Goal: Information Seeking & Learning: Understand process/instructions

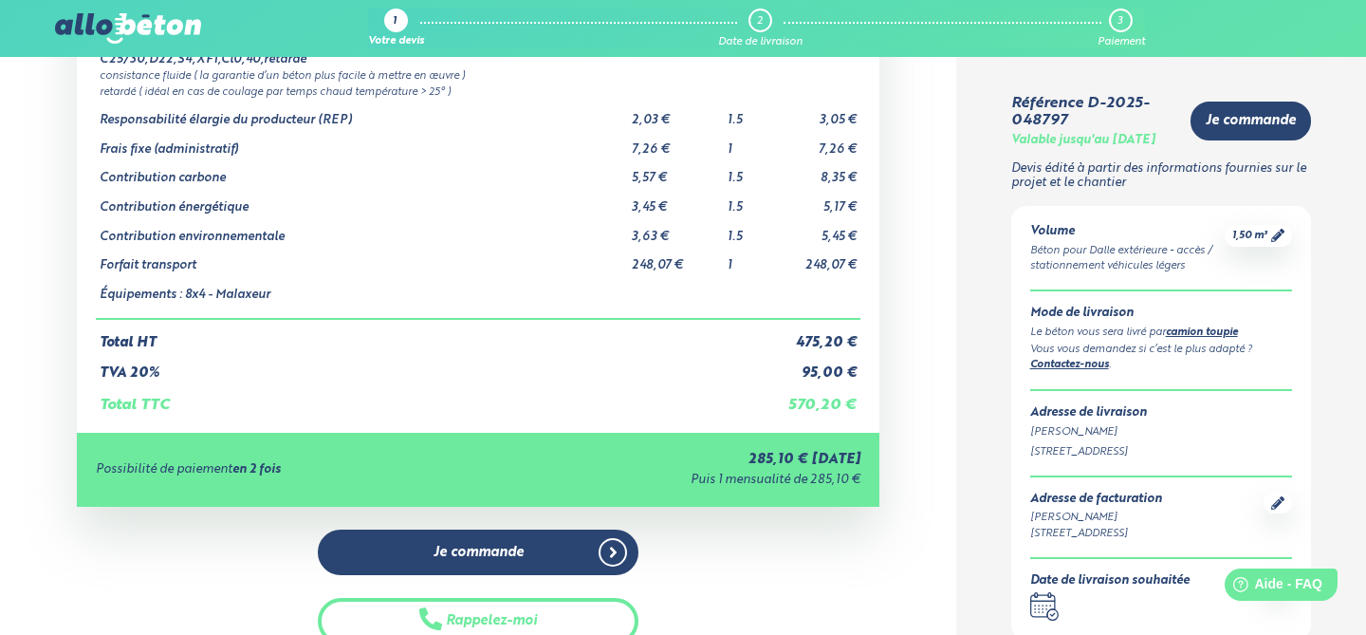
scroll to position [190, 0]
click at [1278, 242] on icon at bounding box center [1278, 235] width 13 height 13
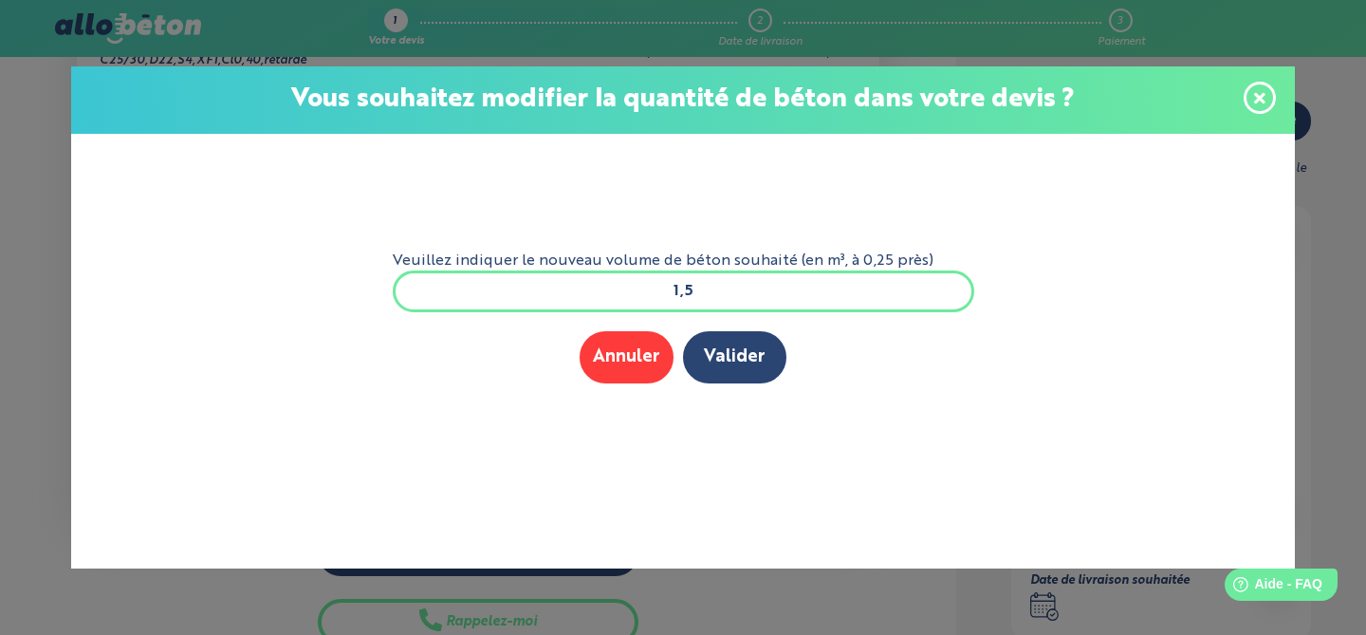
click at [818, 306] on input "1,5" at bounding box center [684, 291] width 582 height 42
type input "1"
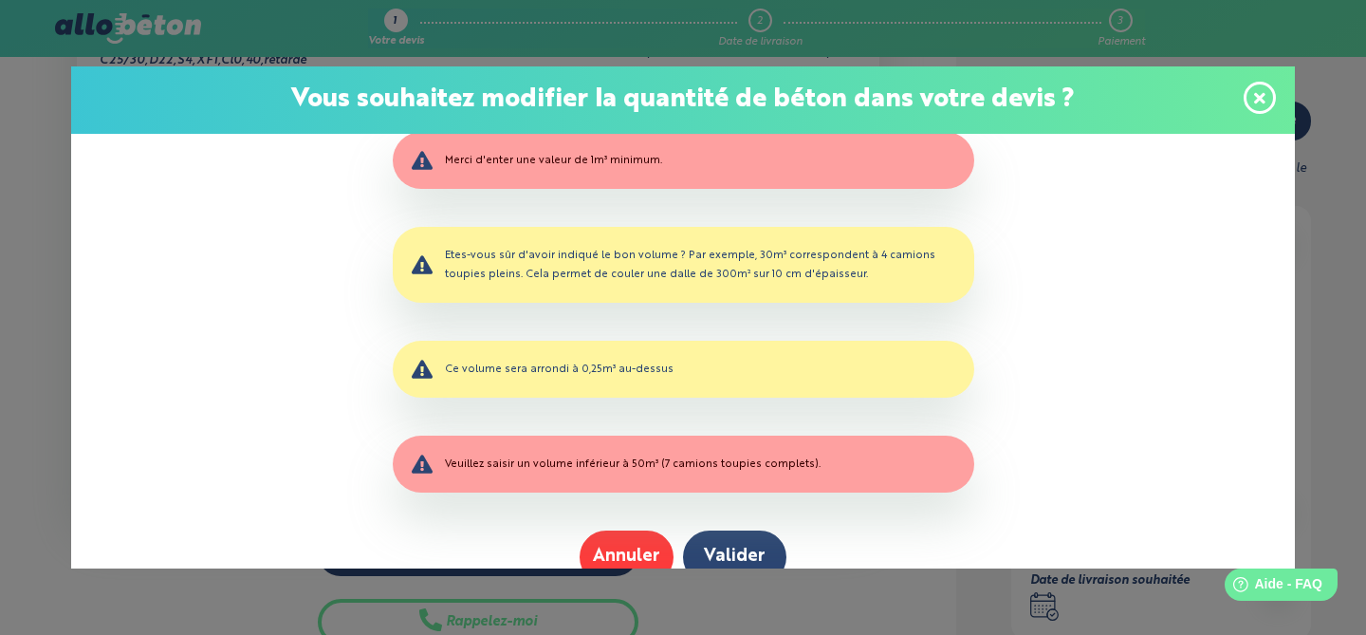
scroll to position [14, 0]
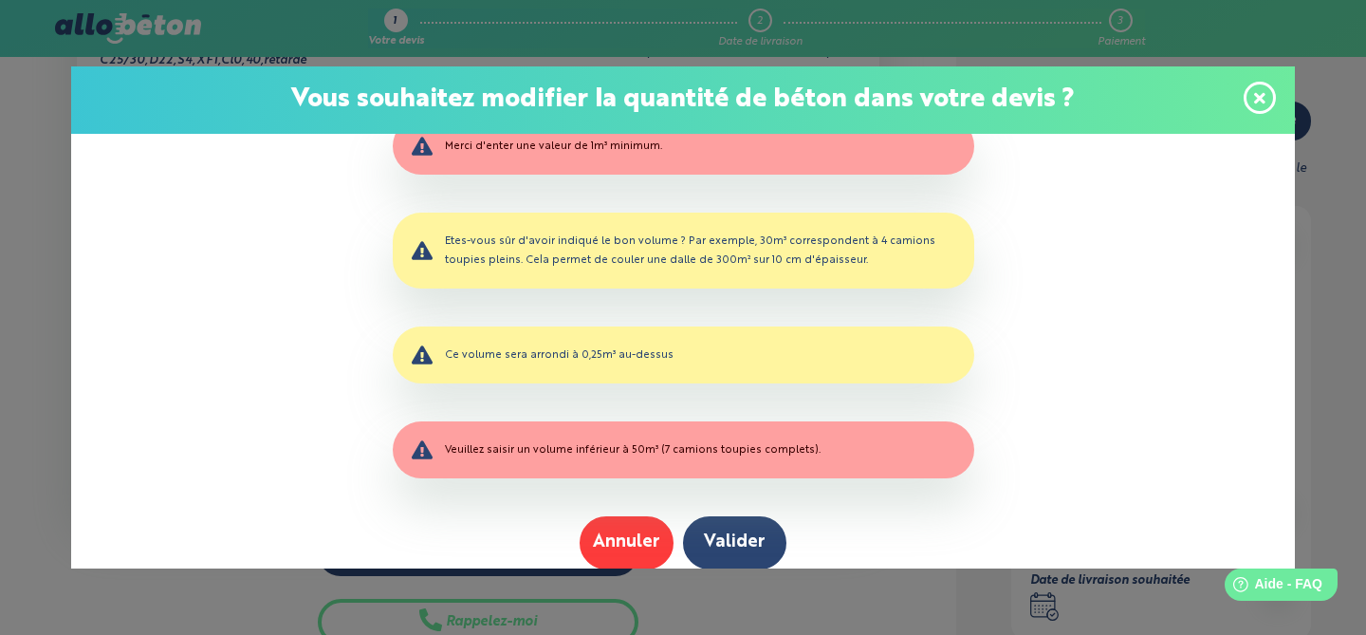
type input "e"
click at [662, 358] on div "Ce volume sera arrondi à 0,25m³ au-dessus" at bounding box center [684, 354] width 582 height 57
click at [631, 528] on button "Annuler" at bounding box center [627, 542] width 94 height 52
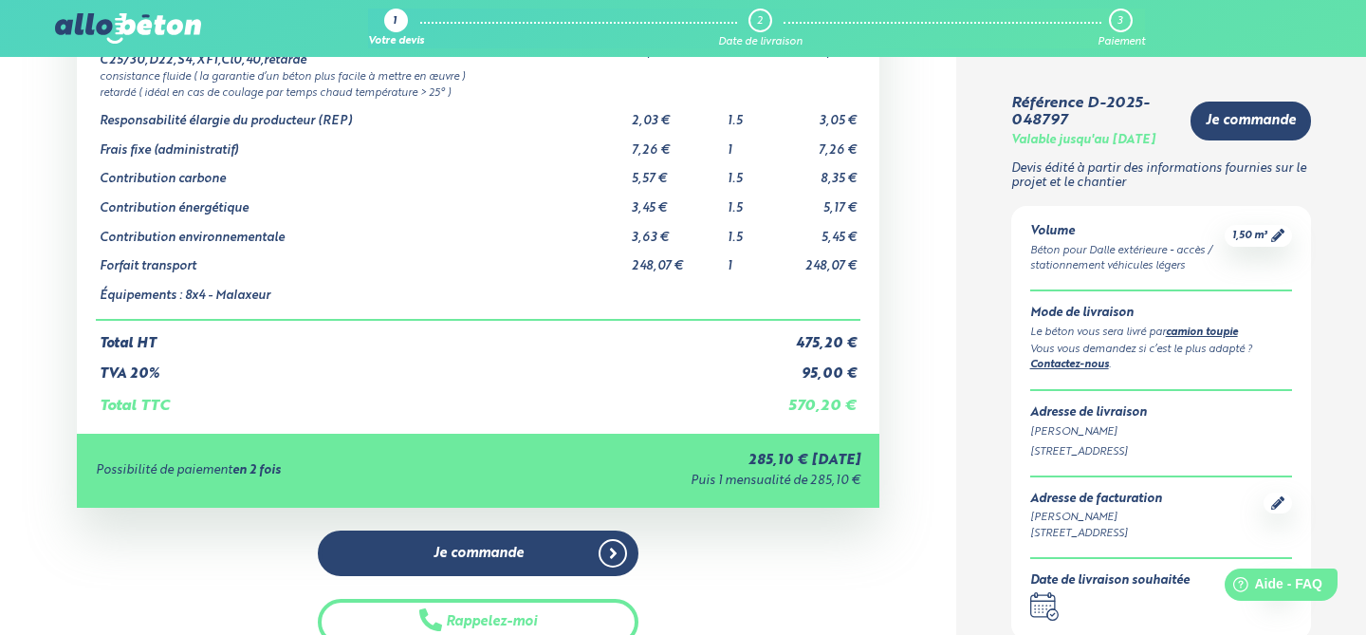
scroll to position [0, 0]
click at [1292, 247] on div "1,50 m³" at bounding box center [1258, 236] width 67 height 22
click at [1285, 247] on div "1,50 m³" at bounding box center [1258, 236] width 67 height 22
click at [1280, 240] on div "1,50 m³" at bounding box center [1258, 236] width 67 height 22
click at [1278, 242] on icon at bounding box center [1278, 235] width 13 height 13
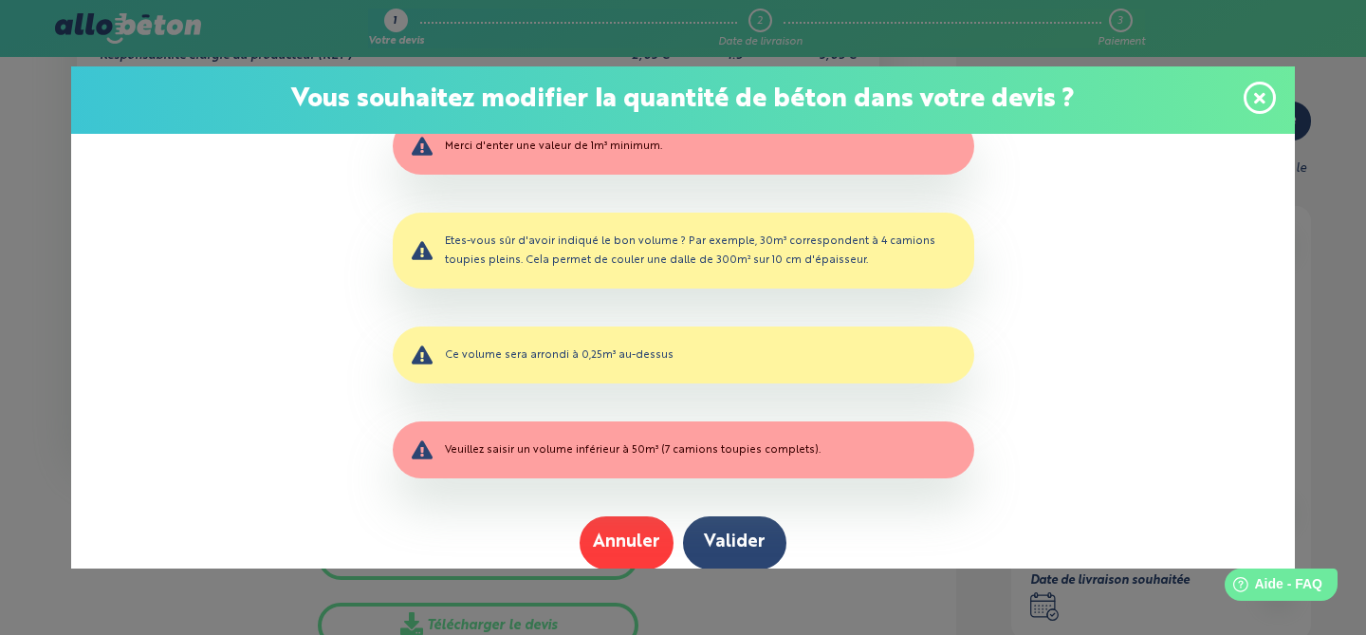
scroll to position [255, 0]
click at [756, 273] on div "Etes-vous sûr d'avoir indiqué le bon volume ? Par exemple, 30m³ correspondent à…" at bounding box center [684, 251] width 582 height 76
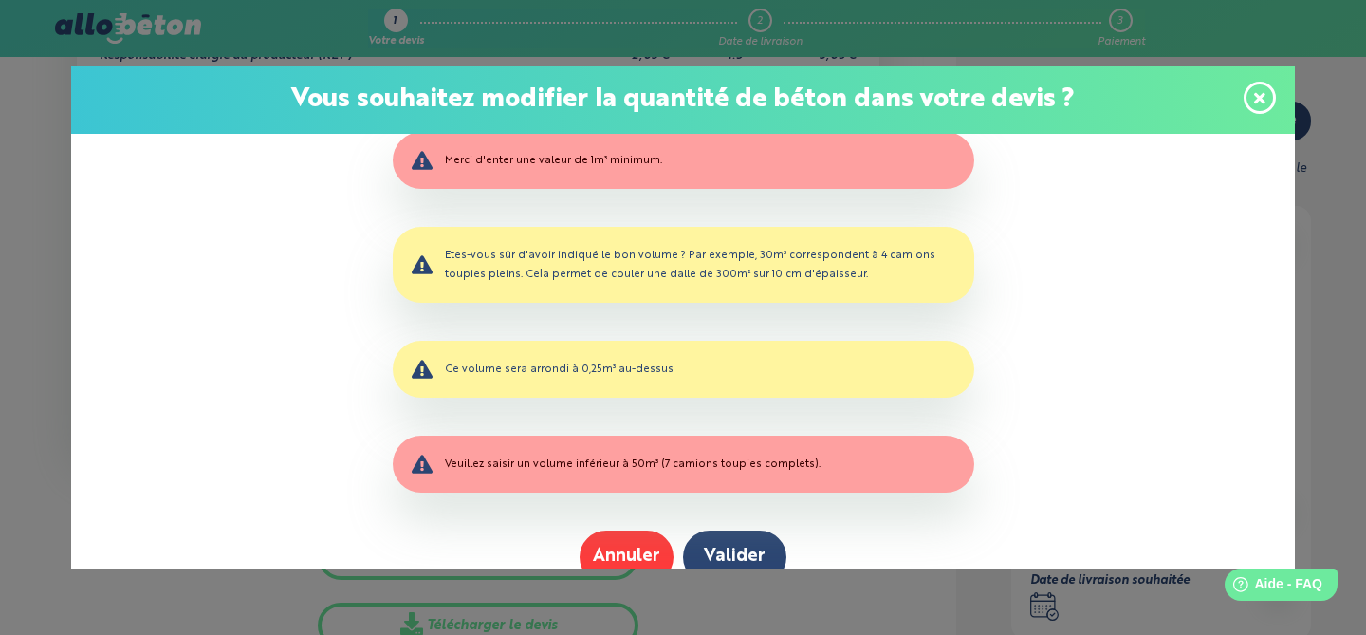
click at [1250, 98] on span at bounding box center [1260, 98] width 32 height 32
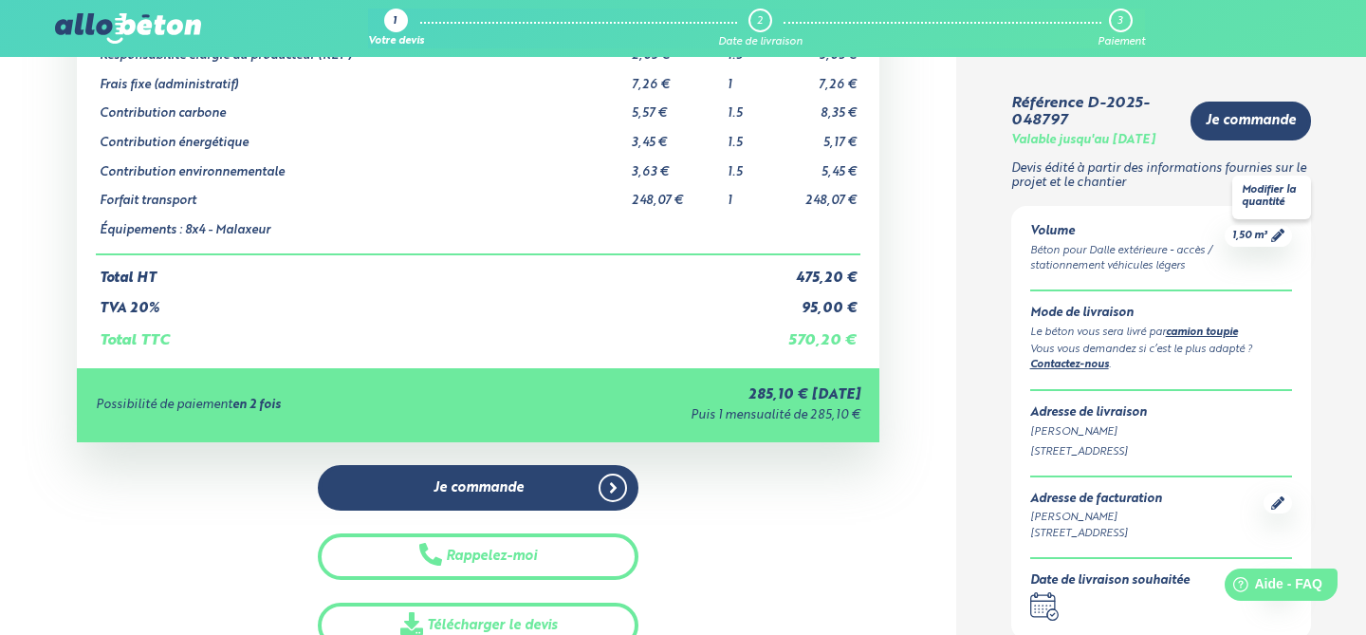
click at [1266, 243] on span "1,50 m³" at bounding box center [1250, 236] width 35 height 14
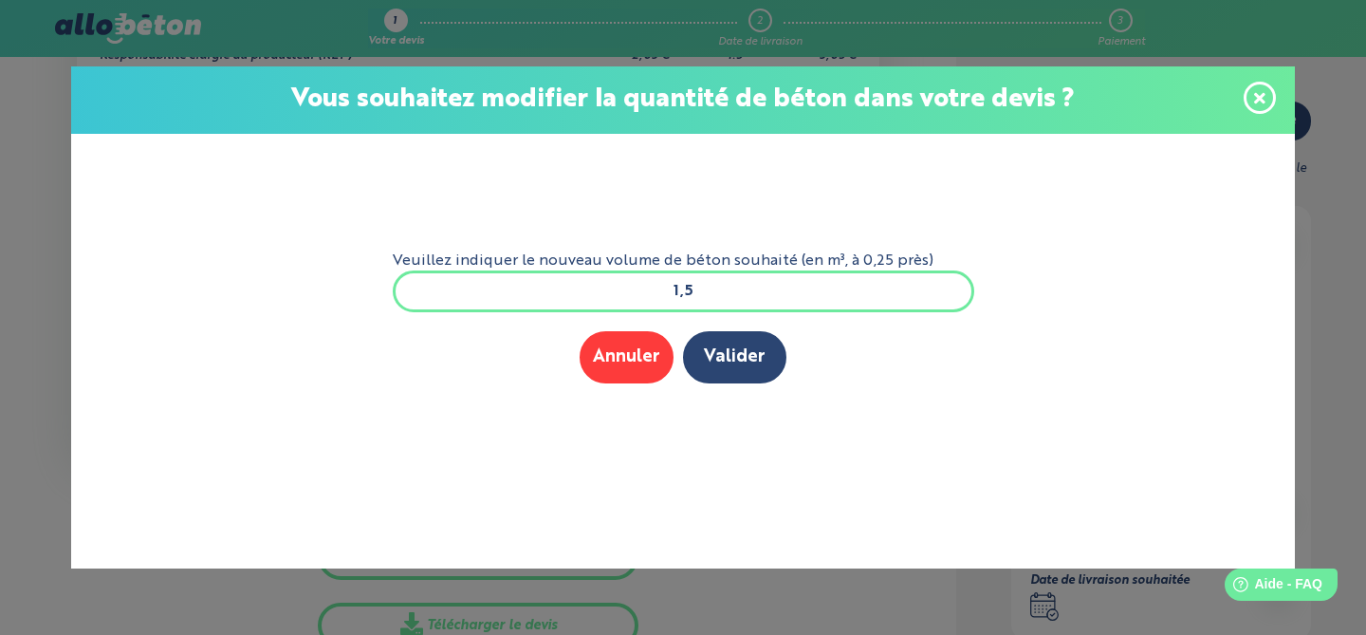
click at [680, 288] on input "1,5" at bounding box center [684, 291] width 582 height 42
type input "3,0"
click at [740, 343] on button "Valider" at bounding box center [734, 357] width 103 height 52
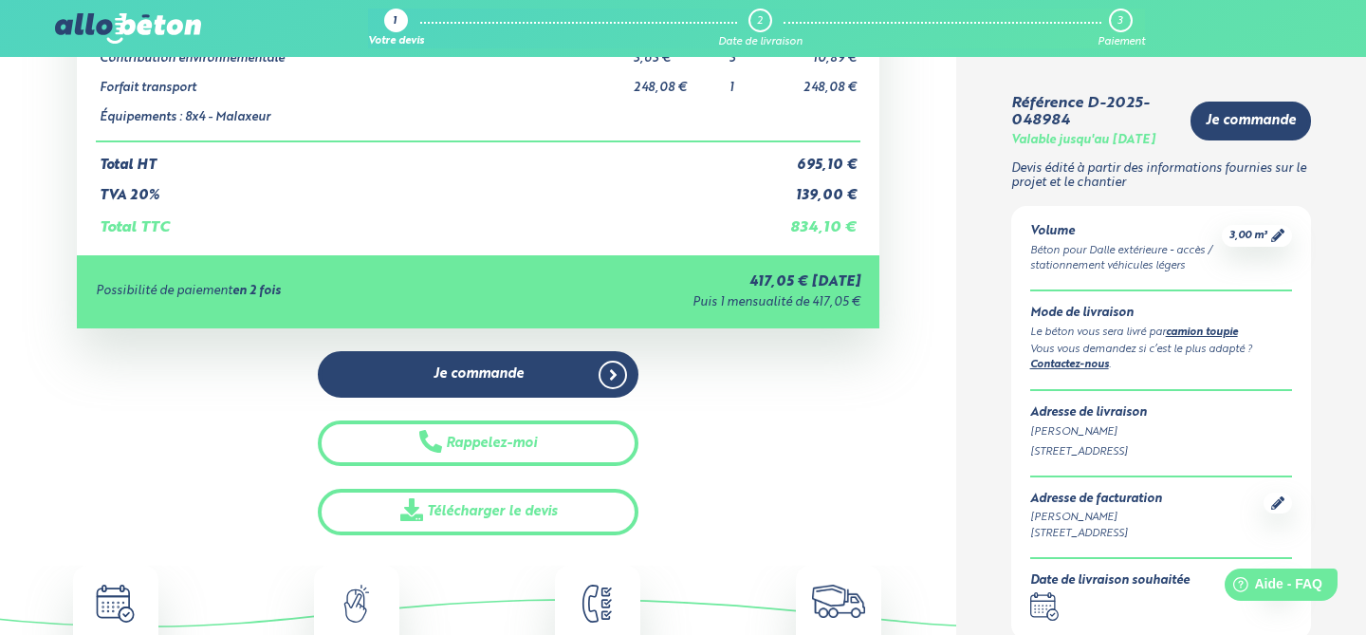
scroll to position [217, 0]
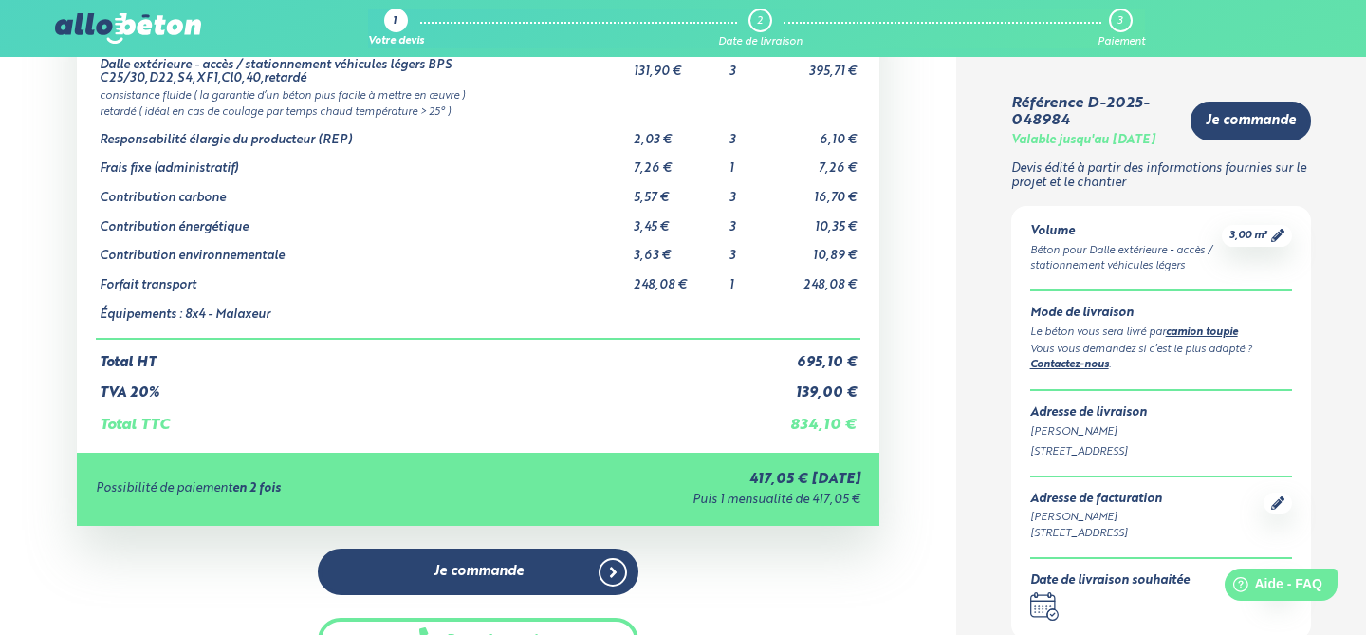
click at [1188, 338] on link "camion toupie" at bounding box center [1202, 332] width 72 height 10
drag, startPoint x: 183, startPoint y: 315, endPoint x: 310, endPoint y: 316, distance: 127.2
click at [308, 316] on td "Équipements : 8x4 - Malaxeur" at bounding box center [363, 316] width 534 height 46
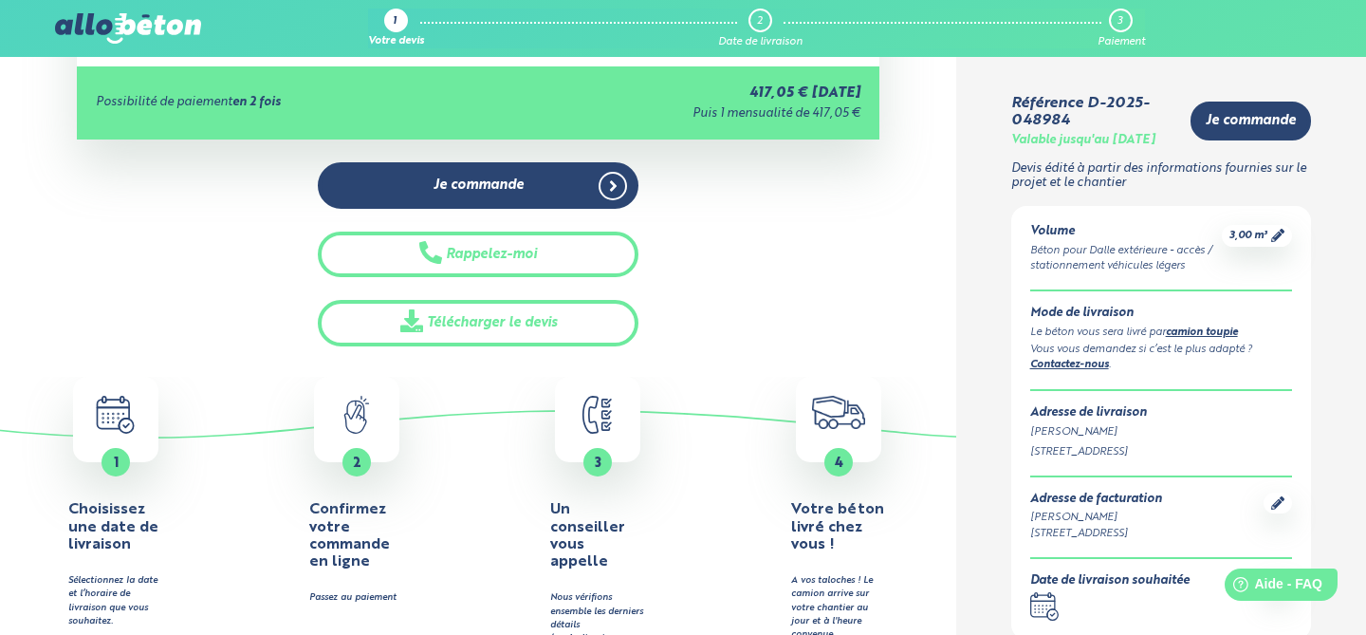
scroll to position [598, 0]
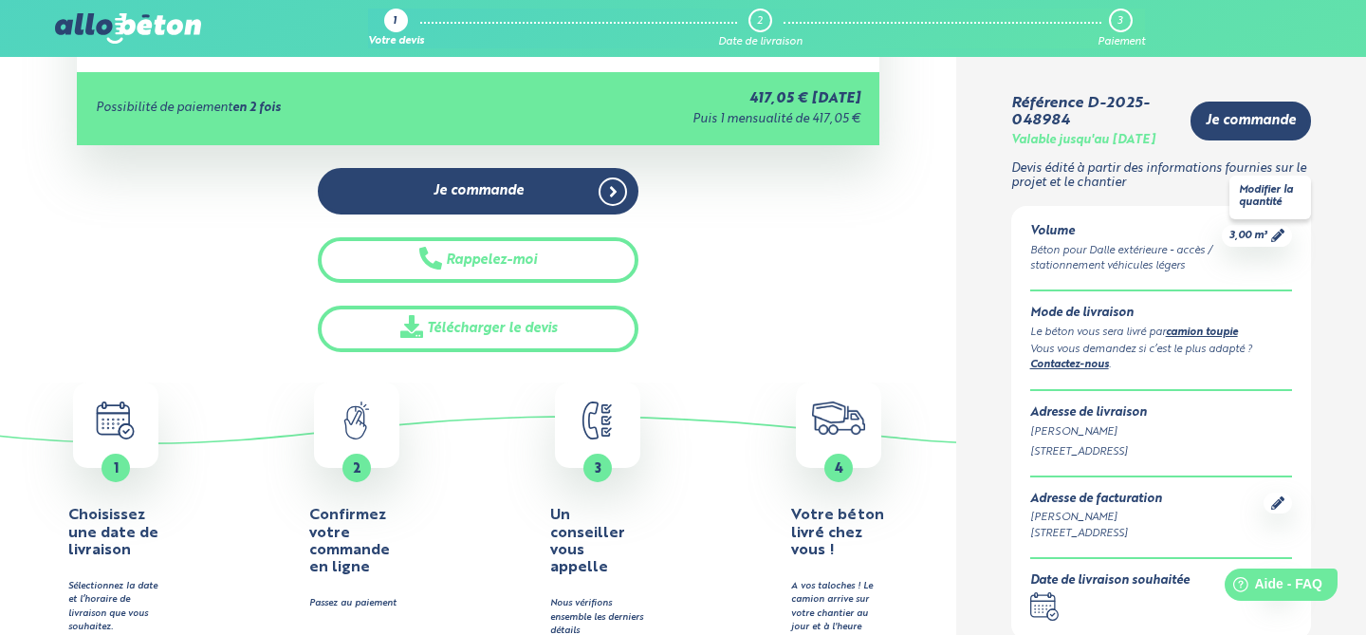
click at [1276, 242] on icon at bounding box center [1278, 235] width 13 height 13
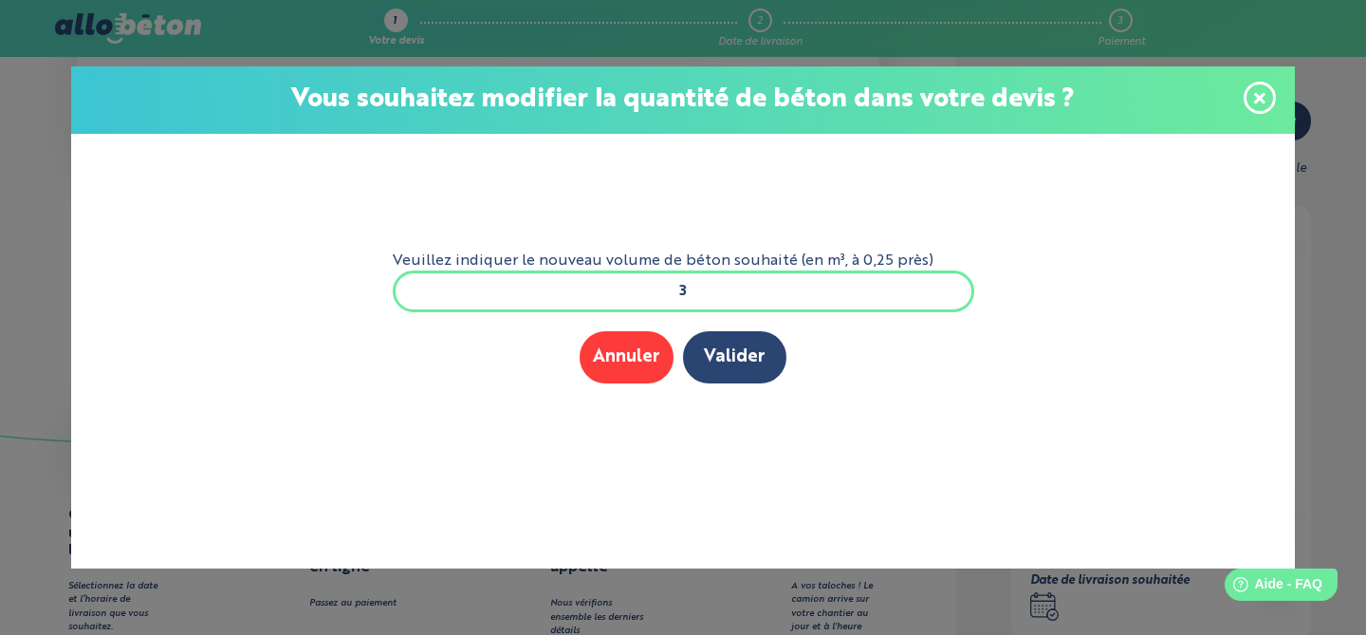
click at [770, 293] on input "3" at bounding box center [684, 291] width 582 height 42
click at [776, 289] on input "1/" at bounding box center [684, 291] width 582 height 42
type input "1,5"
click at [739, 357] on button "Valider" at bounding box center [734, 357] width 103 height 52
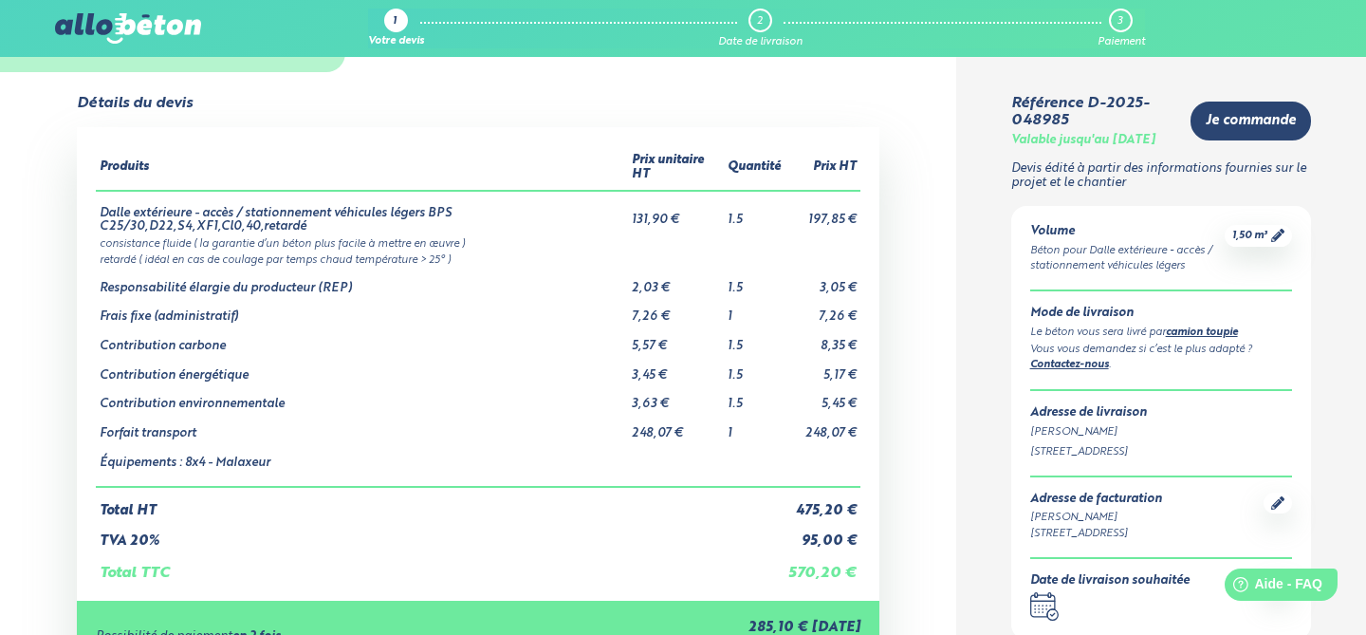
scroll to position [72, 0]
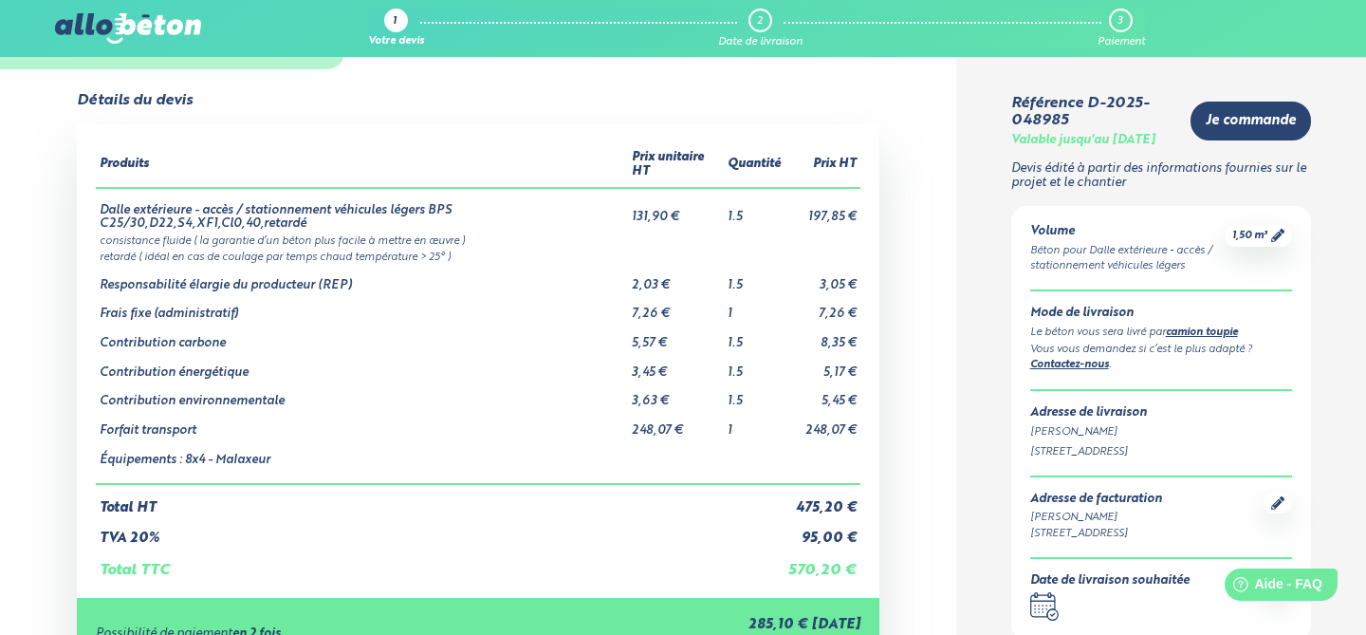
click at [1099, 370] on link "Contactez-nous" at bounding box center [1070, 365] width 79 height 10
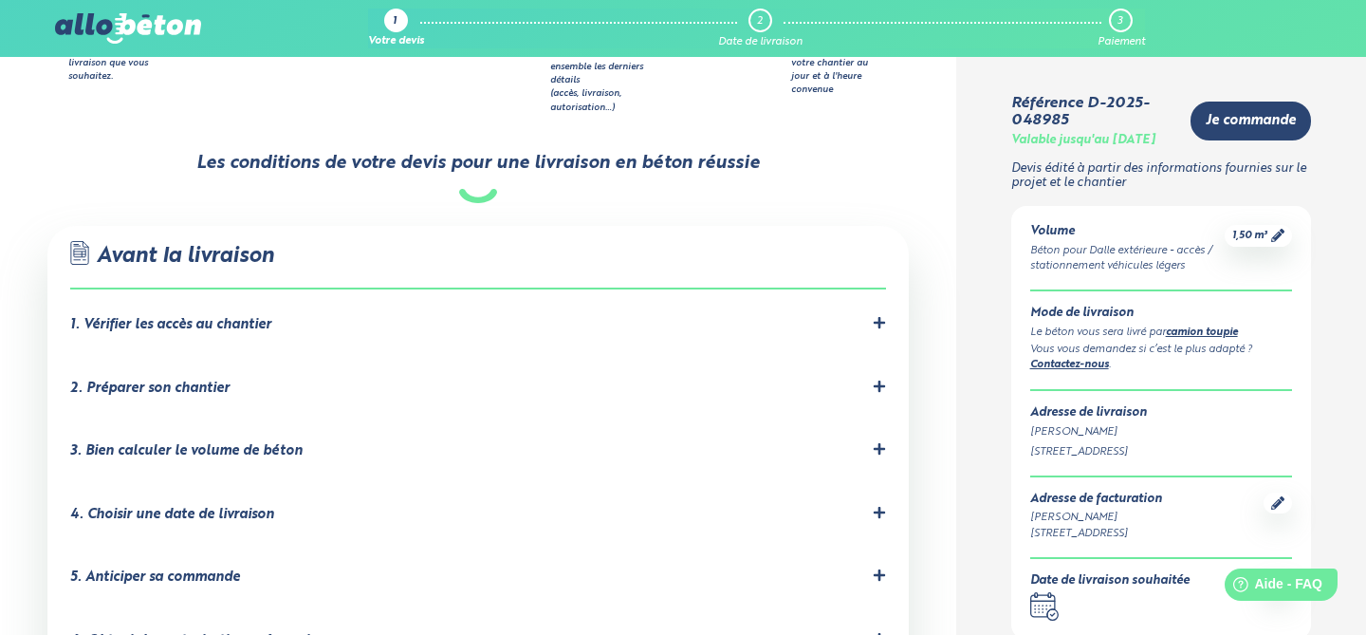
scroll to position [1149, 0]
click at [875, 315] on icon at bounding box center [879, 321] width 13 height 13
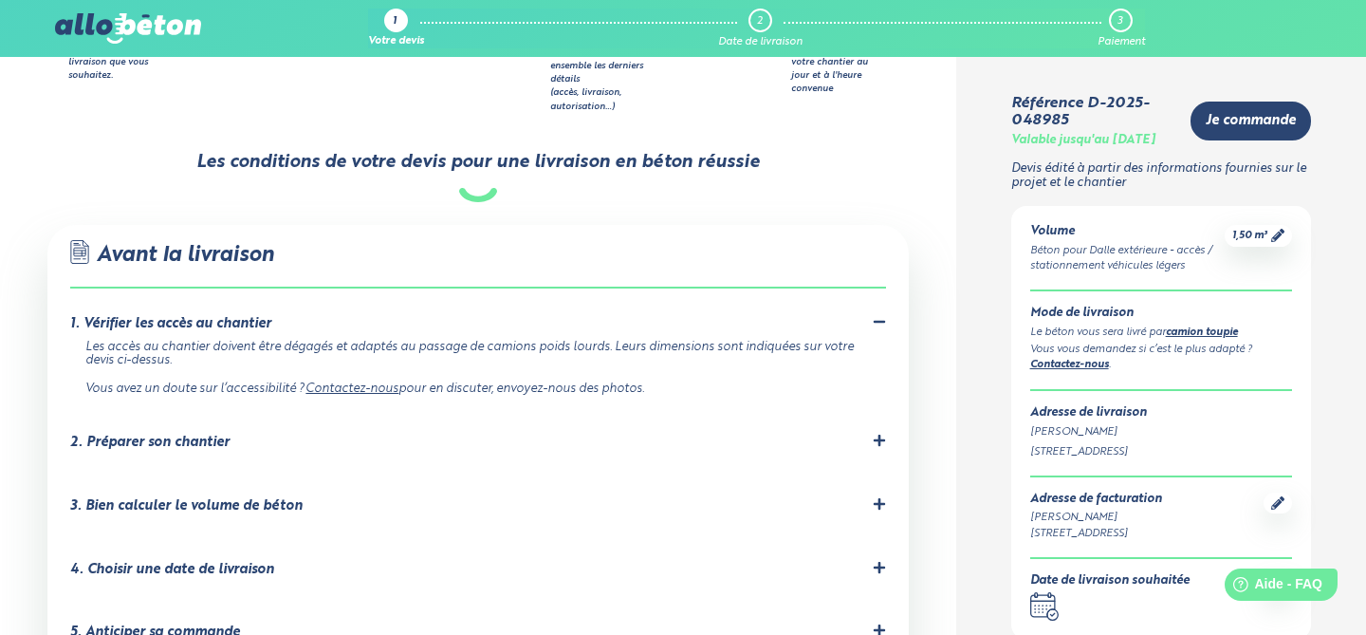
click at [868, 434] on div "2. Préparer son chantier" at bounding box center [477, 443] width 815 height 18
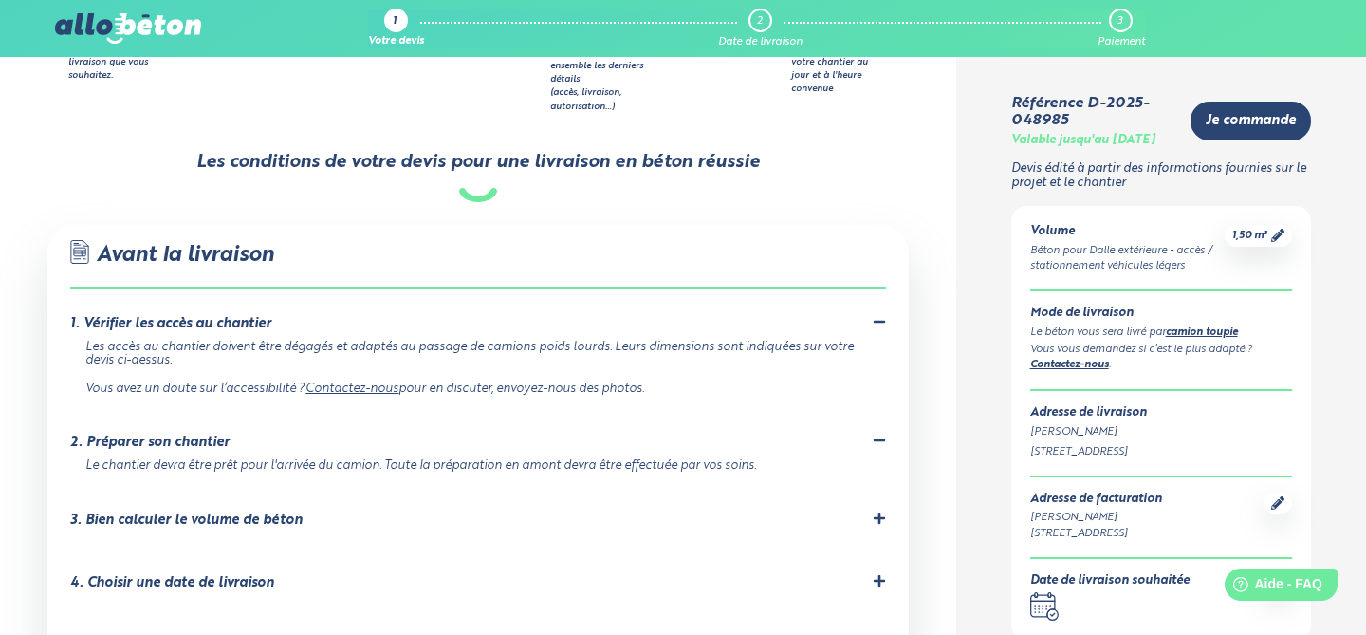
click at [868, 511] on div "3. Bien calculer le volume de béton" at bounding box center [477, 520] width 815 height 18
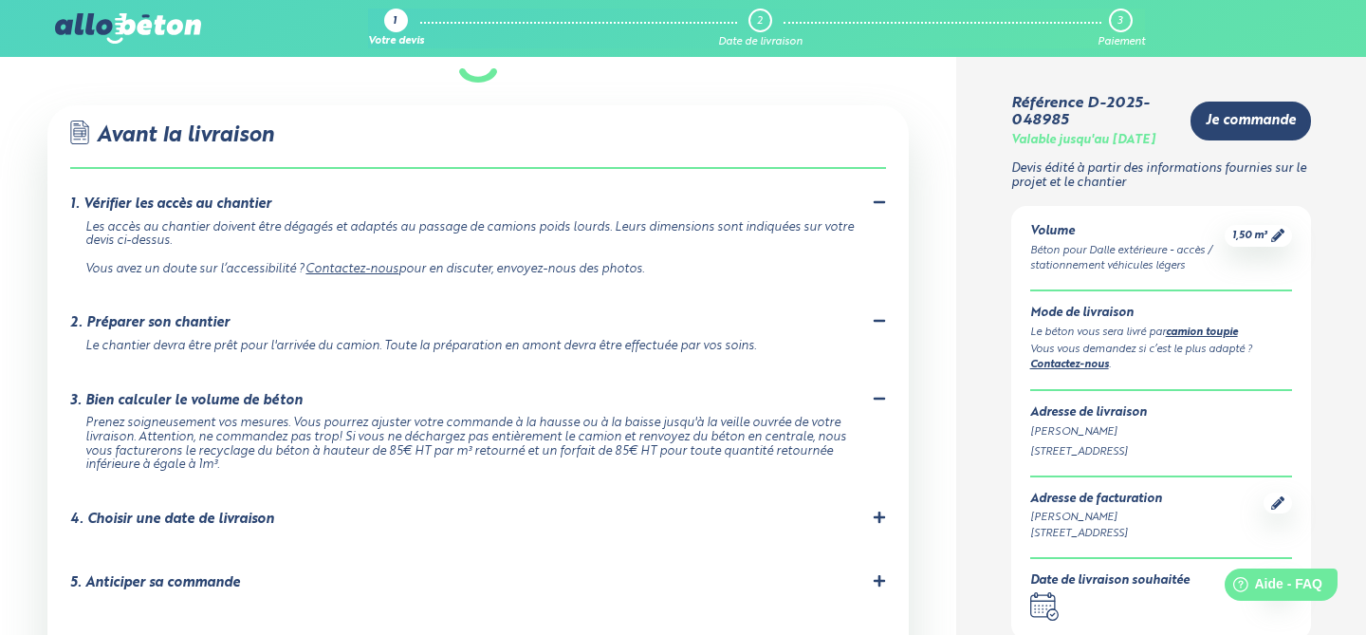
scroll to position [1271, 0]
drag, startPoint x: 394, startPoint y: 421, endPoint x: 645, endPoint y: 416, distance: 251.5
click at [645, 416] on div "Prenez soigneusement vos mesures. Vous pourrez ajuster votre commande à la haus…" at bounding box center [473, 443] width 777 height 56
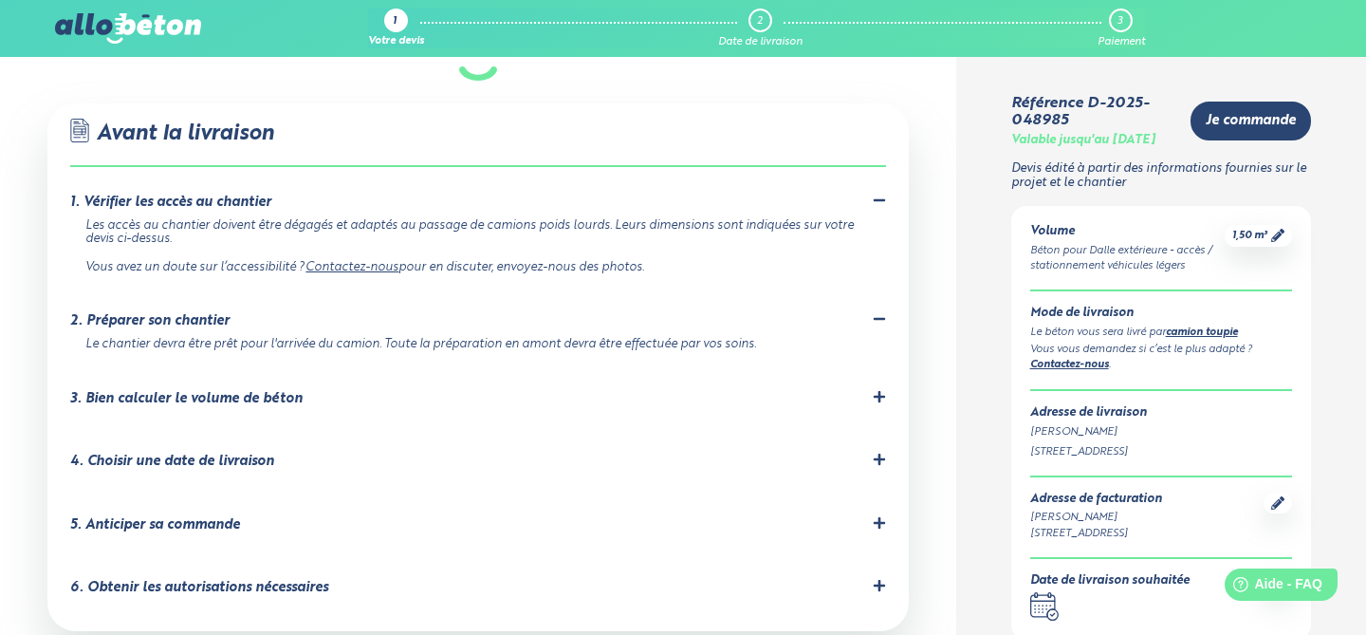
click at [674, 390] on div "3. Bien calculer le volume de béton" at bounding box center [477, 399] width 815 height 18
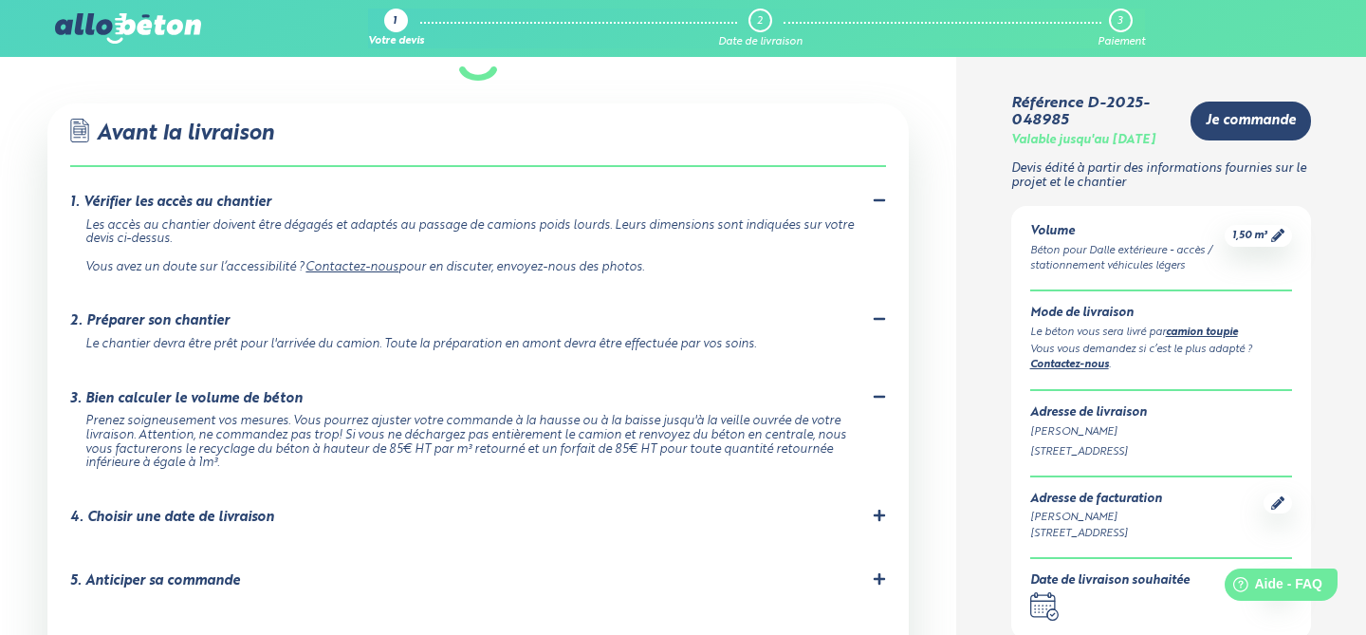
click at [630, 415] on div "Prenez soigneusement vos mesures. Vous pourrez ajuster votre commande à la haus…" at bounding box center [473, 443] width 777 height 56
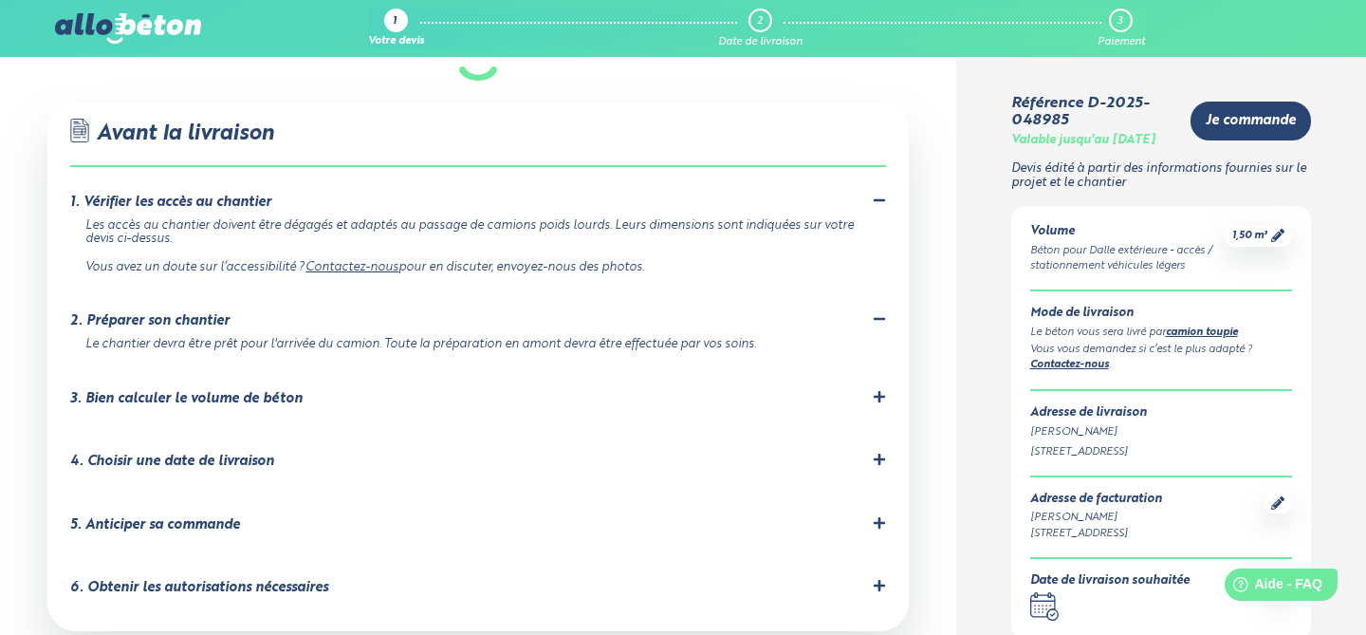
scroll to position [1263, 0]
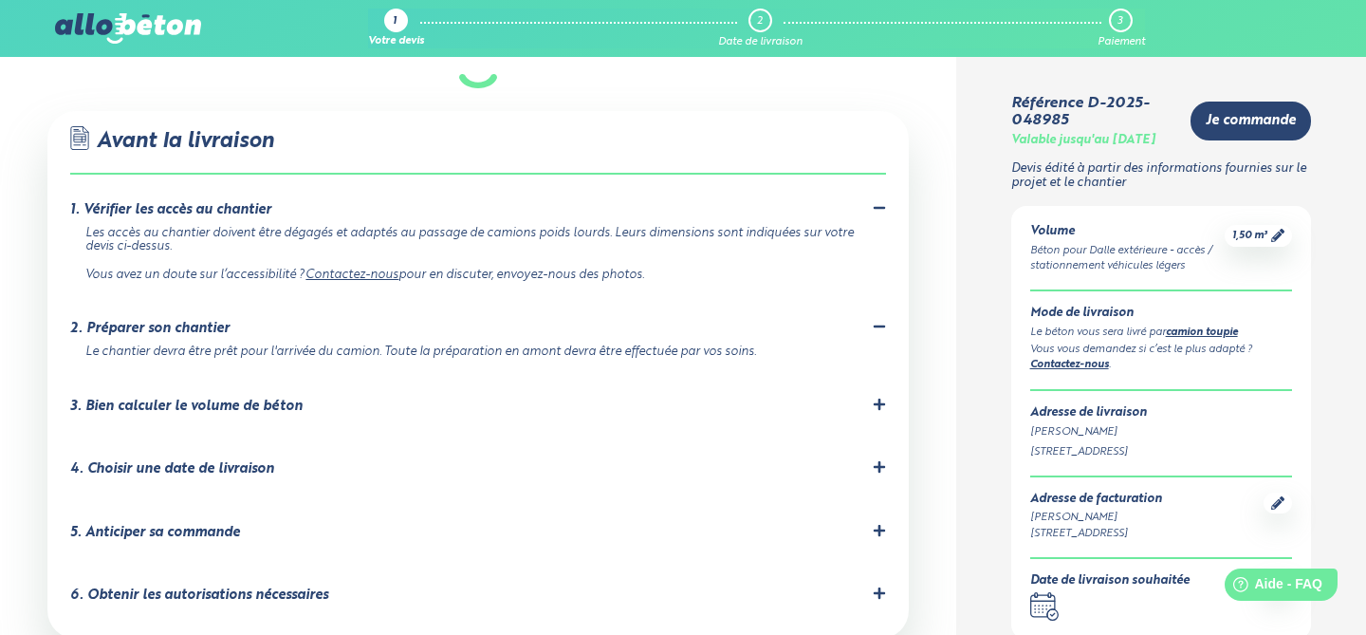
click at [632, 398] on div "3. Bien calculer le volume de béton Prenez soigneusement vos mesures. Vous pour…" at bounding box center [477, 411] width 815 height 26
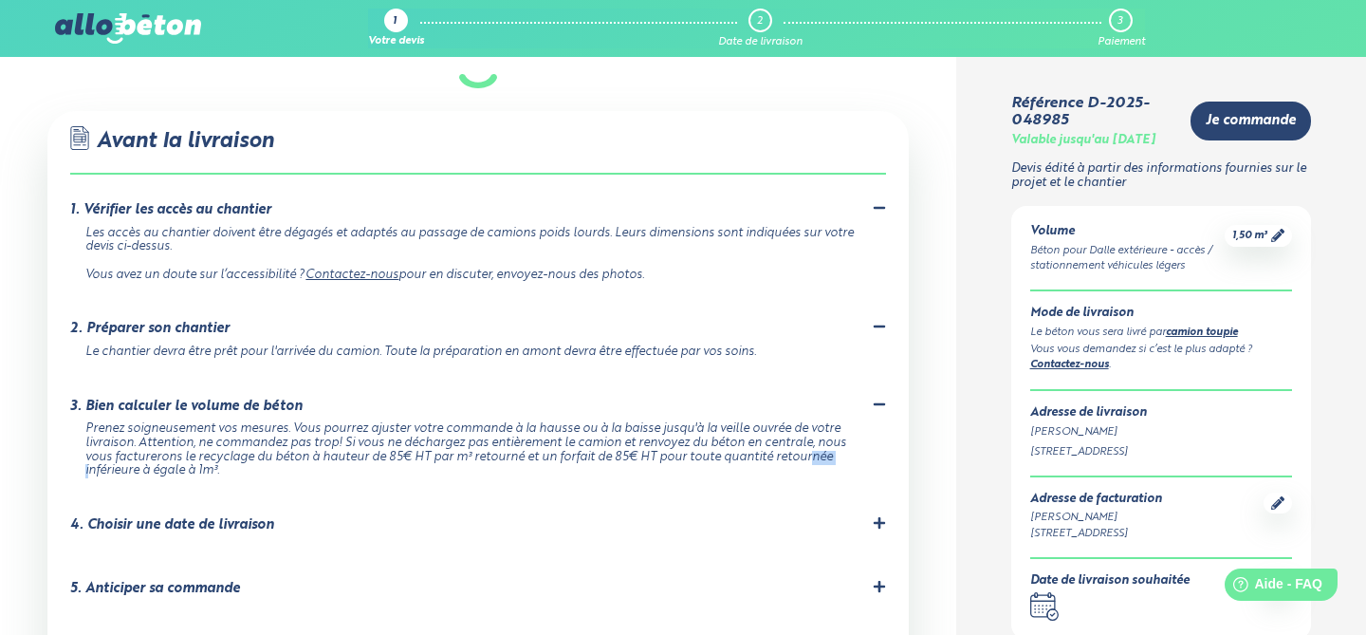
drag, startPoint x: 626, startPoint y: 425, endPoint x: 662, endPoint y: 421, distance: 36.3
click at [662, 425] on div "Prenez soigneusement vos mesures. Vous pourrez ajuster votre commande à la haus…" at bounding box center [473, 450] width 777 height 56
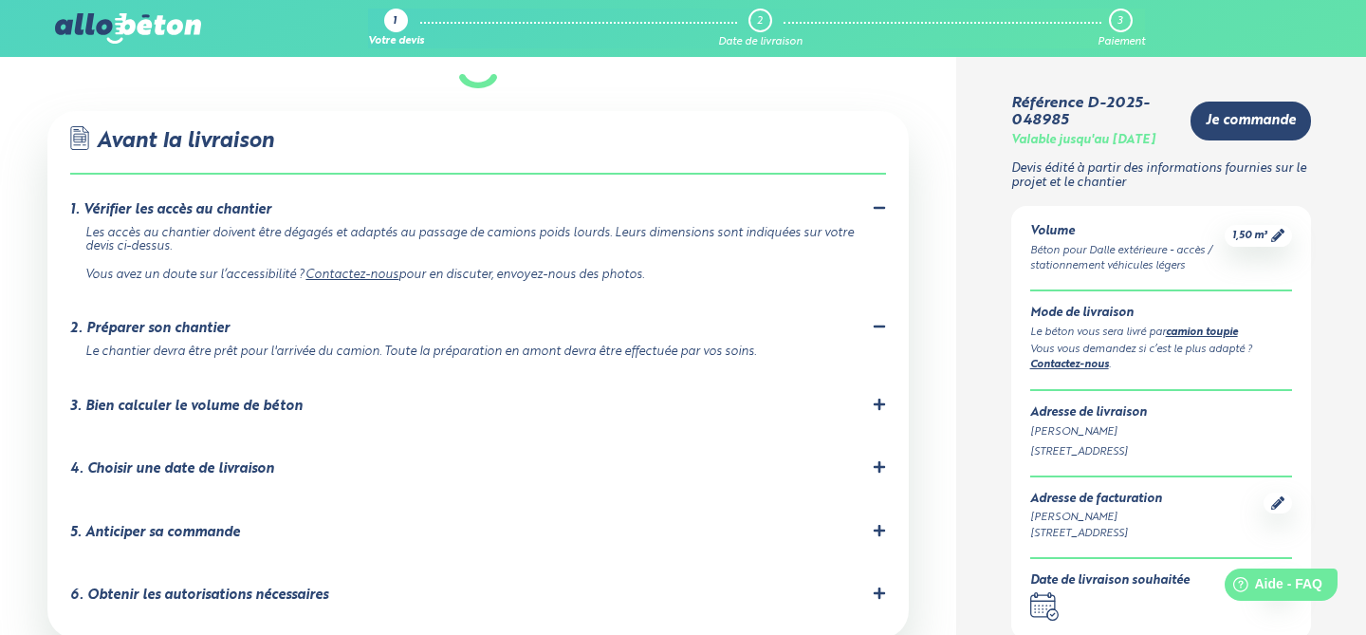
click at [662, 398] on div "3. Bien calculer le volume de béton" at bounding box center [477, 407] width 815 height 18
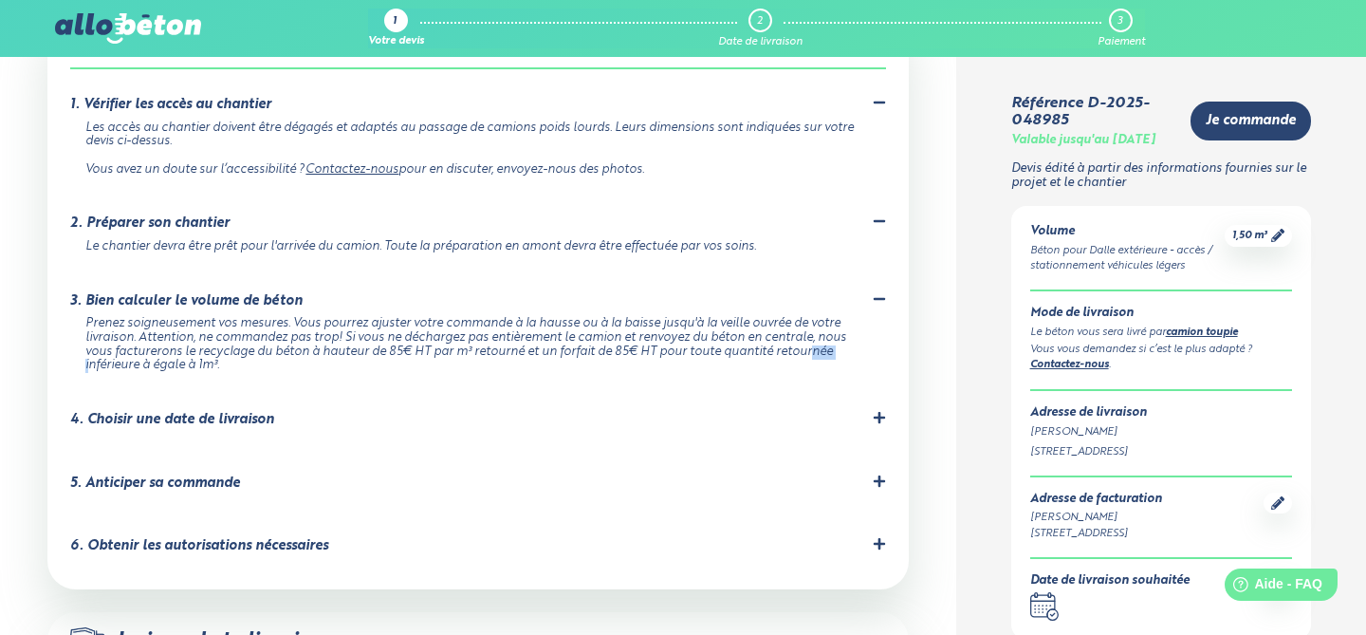
scroll to position [1372, 0]
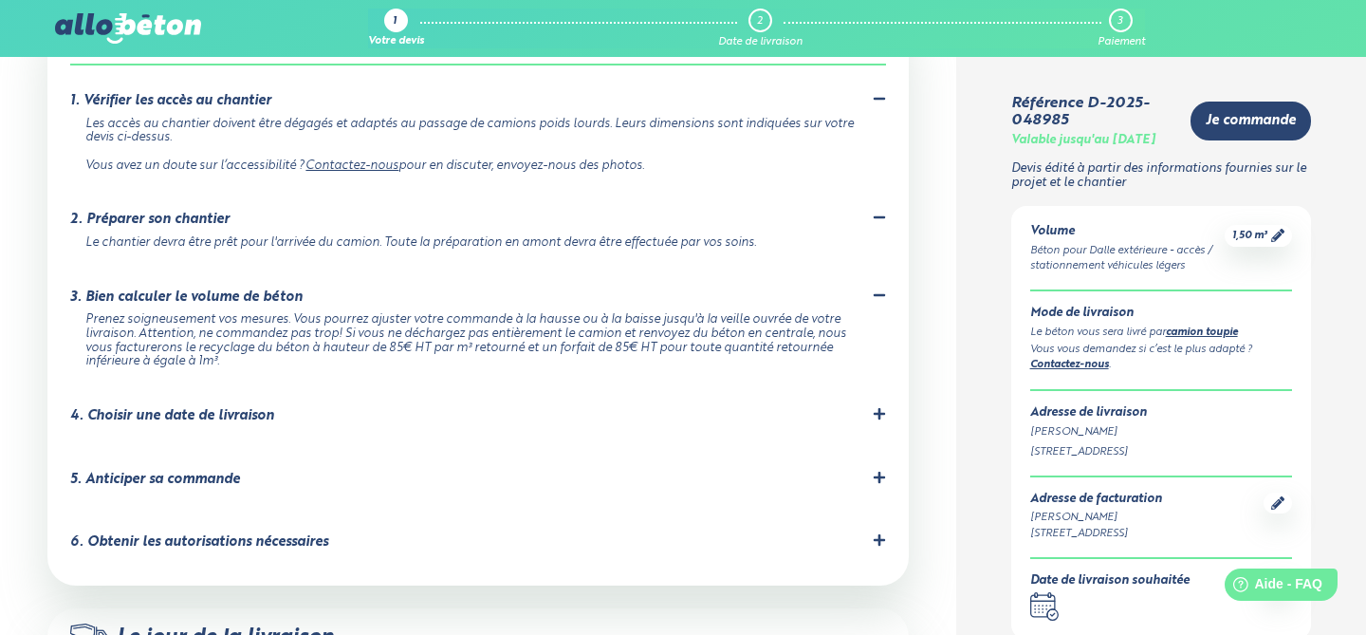
click at [628, 533] on div "6. Obtenir les autorisations nécessaires" at bounding box center [477, 542] width 815 height 18
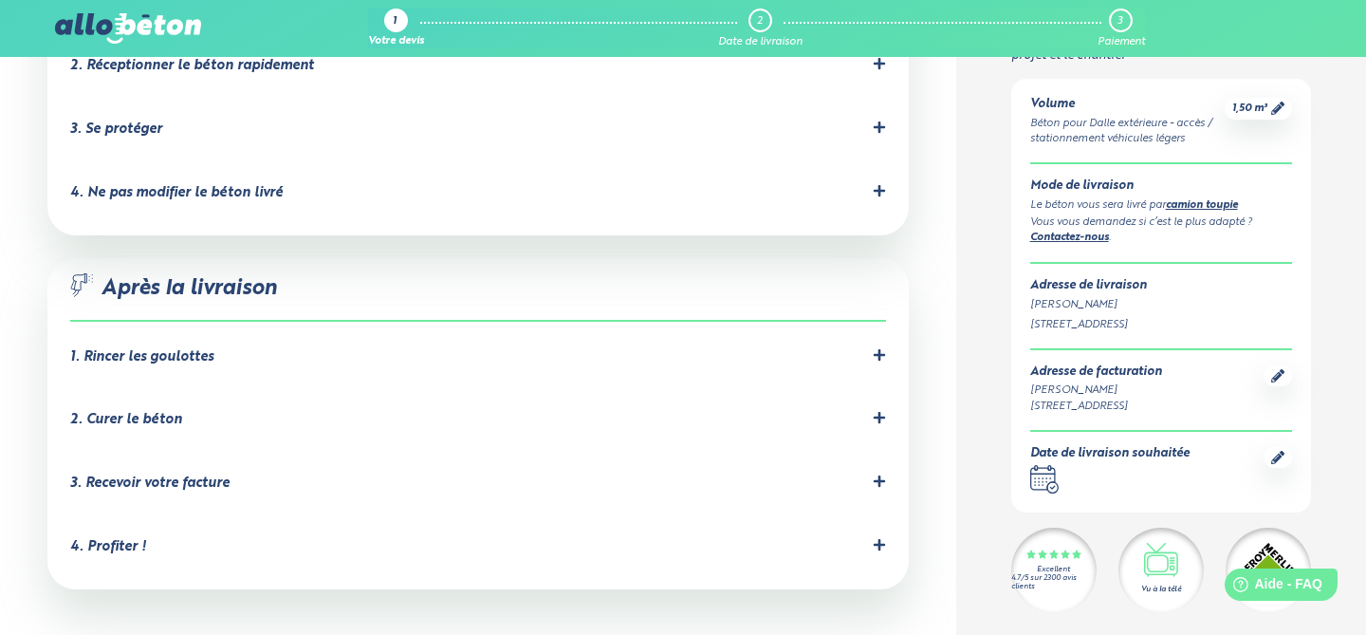
scroll to position [2110, 0]
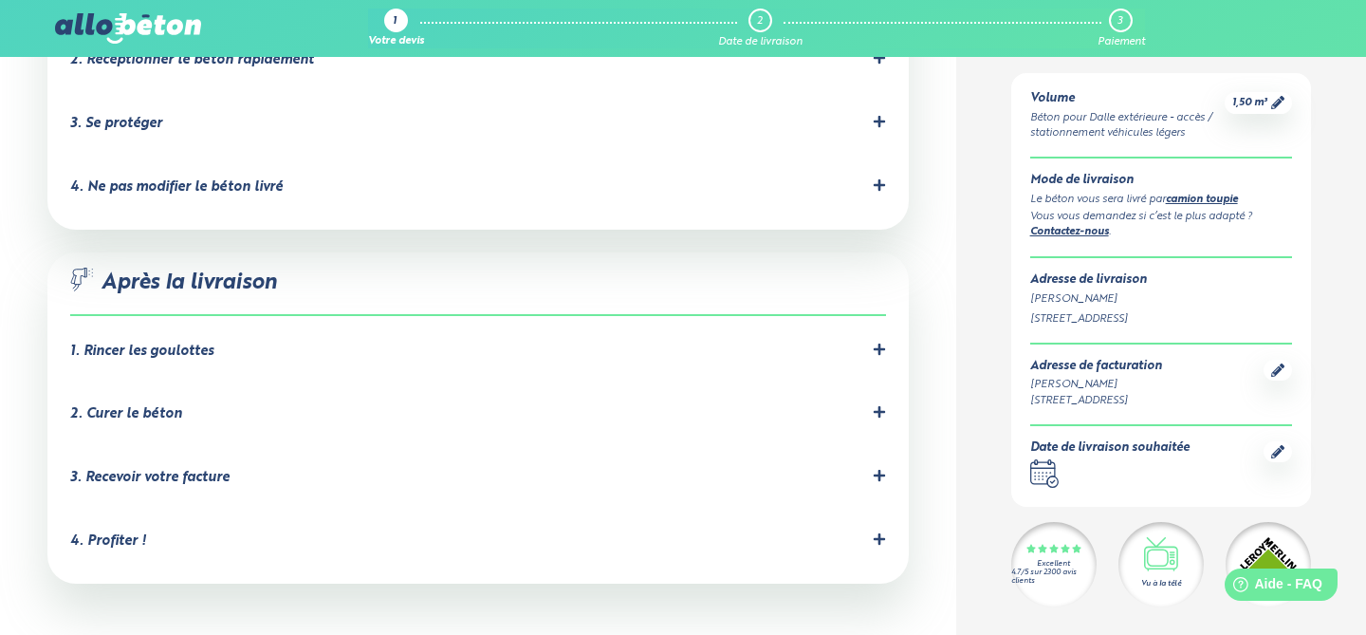
click at [624, 343] on div "1. Rincer les goulottes" at bounding box center [477, 352] width 815 height 18
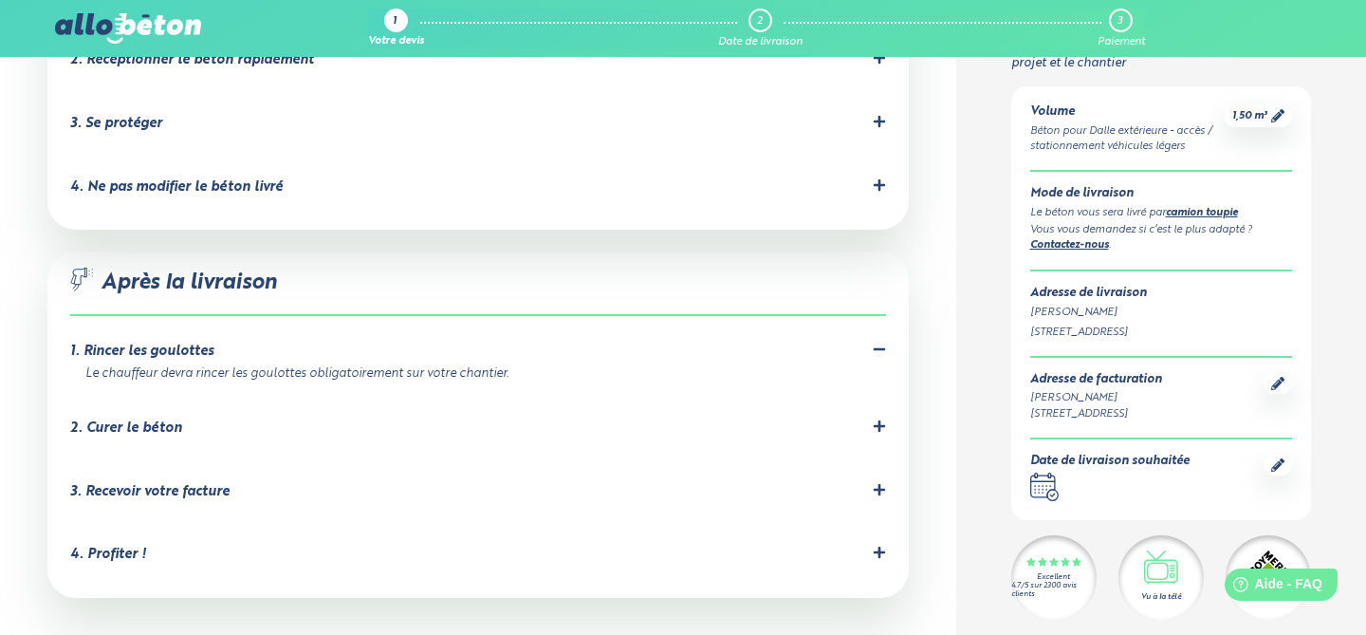
click at [602, 419] on div "2. Curer le béton C'est important pour éviter les fissures dues à un séchage tr…" at bounding box center [477, 432] width 815 height 26
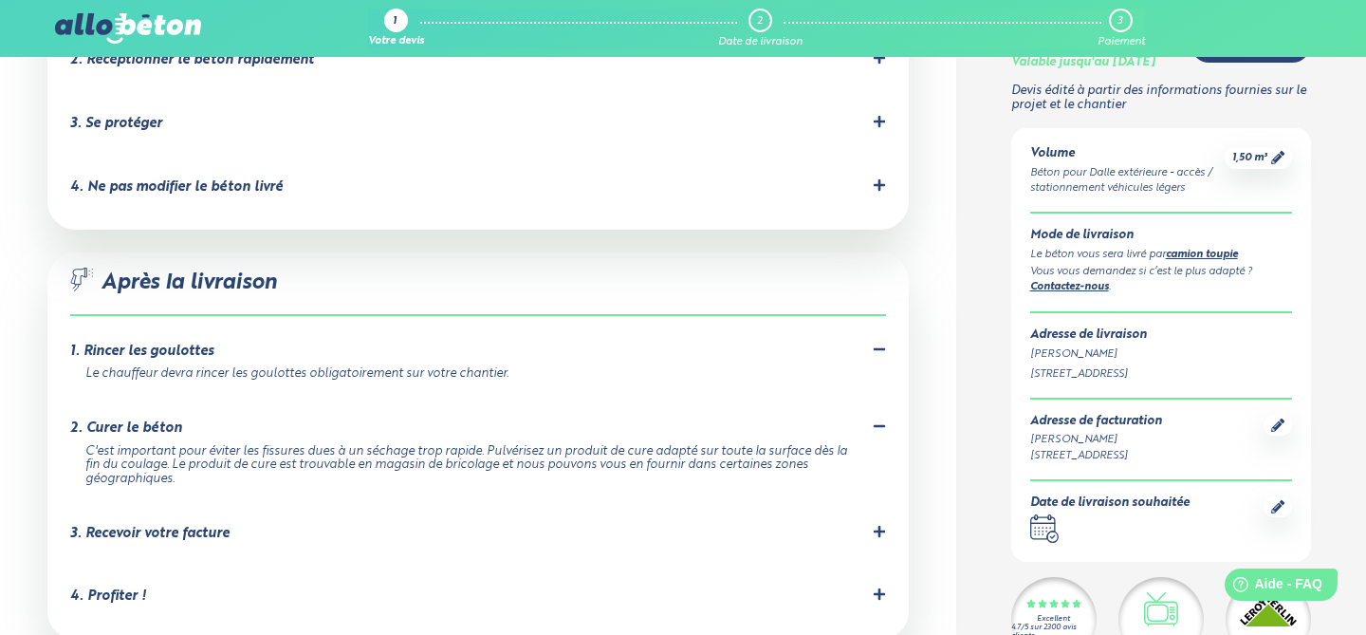
click at [594, 525] on div "3. Recevoir votre facture" at bounding box center [477, 534] width 815 height 18
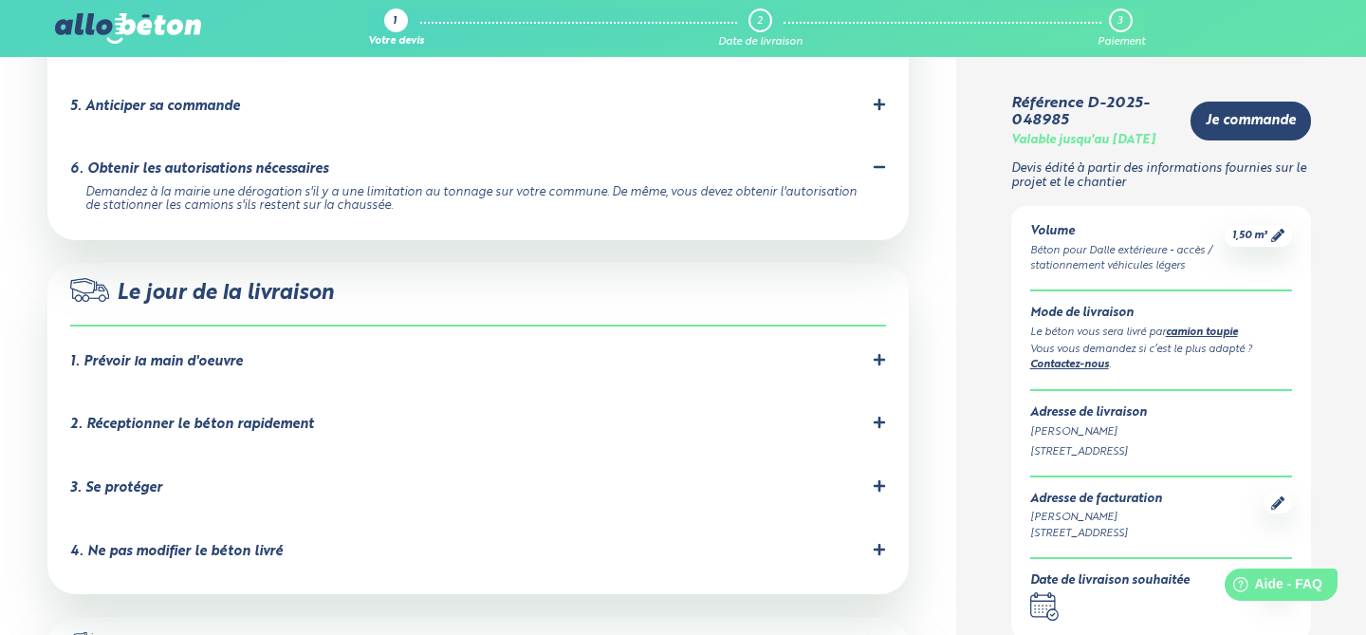
scroll to position [1744, 0]
click at [805, 354] on div "1. Prévoir la main d'oeuvre allobéton ne propose que la livraison de béton, pas…" at bounding box center [477, 367] width 815 height 26
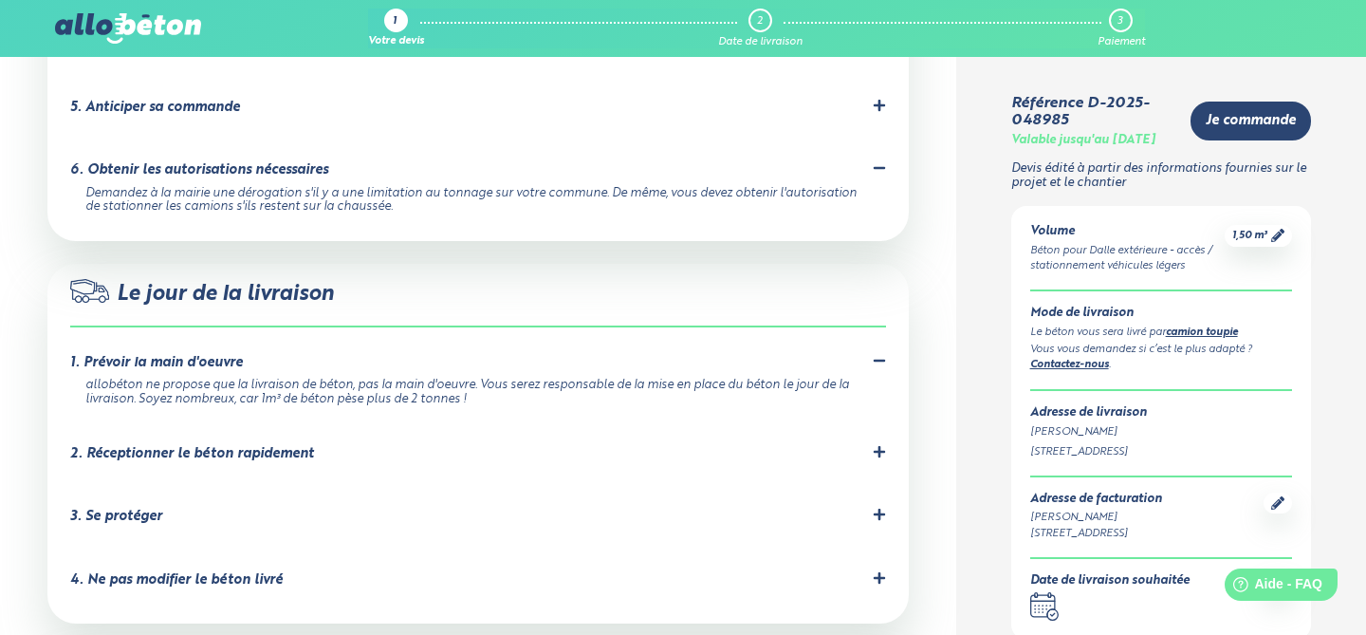
click at [787, 426] on li "2. Réceptionner le béton rapidement" at bounding box center [477, 458] width 815 height 64
click at [876, 445] on icon at bounding box center [879, 451] width 13 height 13
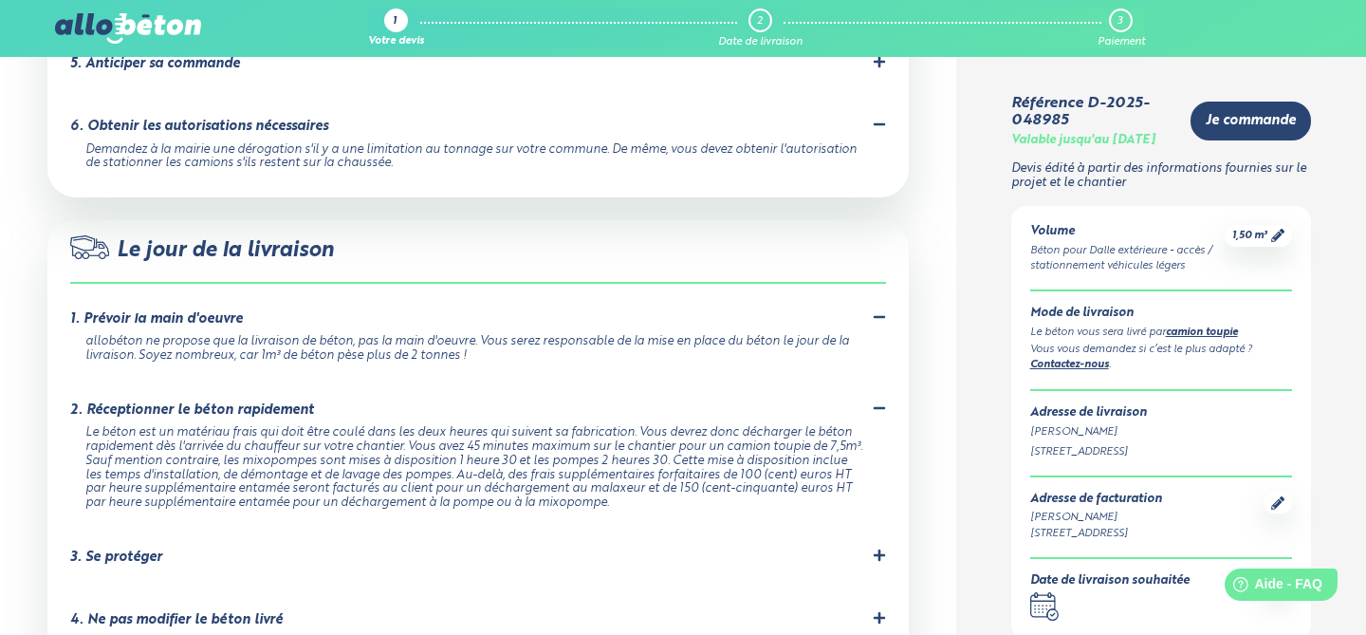
scroll to position [1790, 0]
click at [685, 547] on div "3. Se protéger Prévoyez les équipements de protection nécessaires pour éviter t…" at bounding box center [477, 560] width 815 height 26
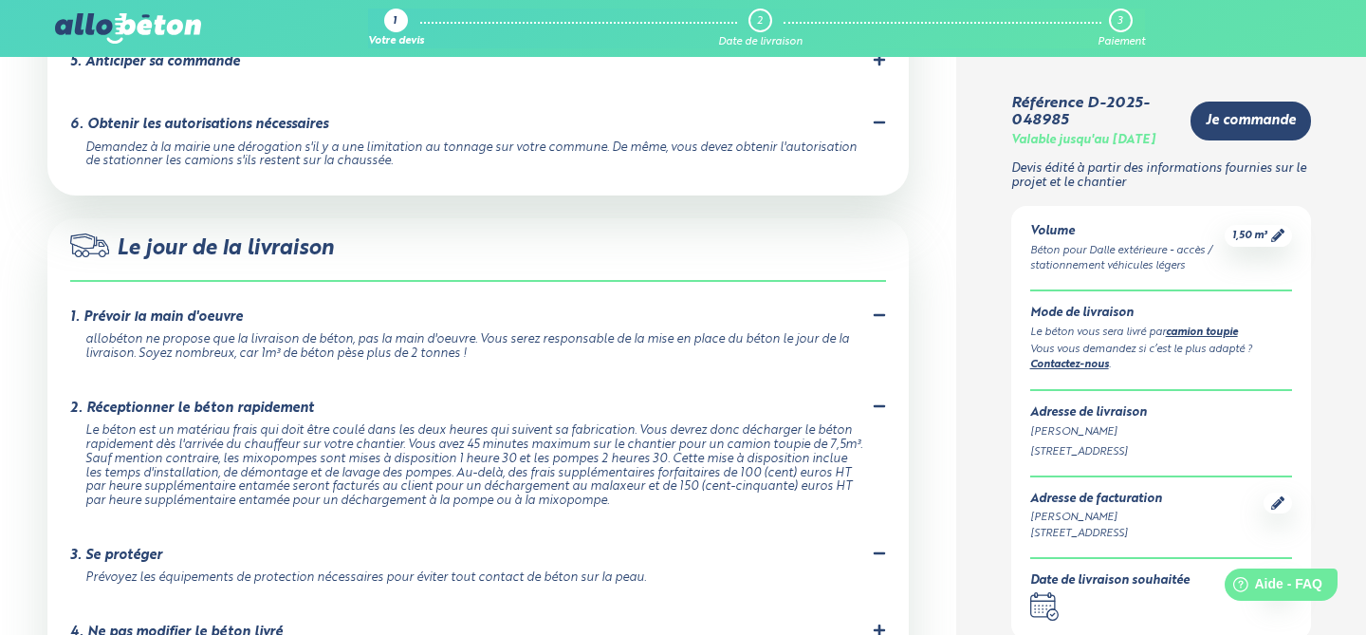
click at [683, 604] on li "4. Ne pas modifier le béton livré Le béton a été formulé précisément en central…" at bounding box center [477, 636] width 815 height 64
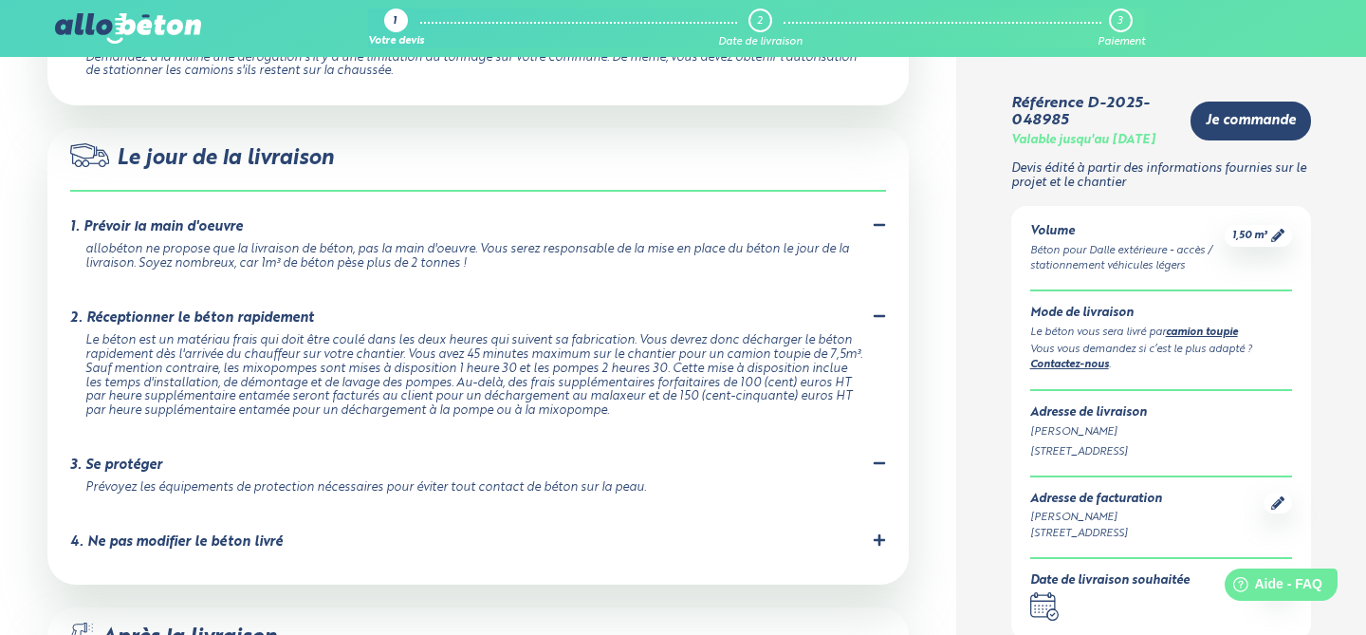
scroll to position [1882, 0]
click at [889, 505] on div "Le jour de la livraison 1. Prévoir la main d'oeuvre allobéton ne propose que la…" at bounding box center [477, 354] width 861 height 456
click at [886, 505] on div "Le jour de la livraison 1. Prévoir la main d'oeuvre allobéton ne propose que la…" at bounding box center [477, 354] width 861 height 456
click at [874, 532] on icon at bounding box center [878, 537] width 11 height 11
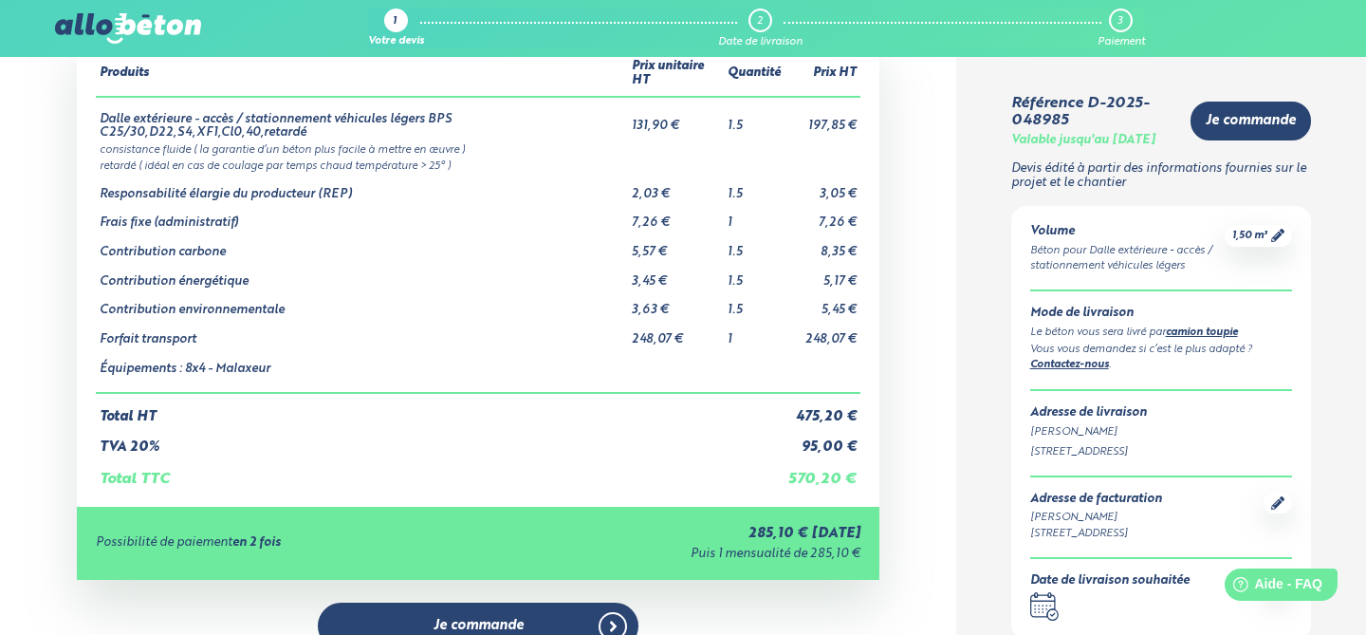
scroll to position [0, 0]
